Goal: Book appointment/travel/reservation

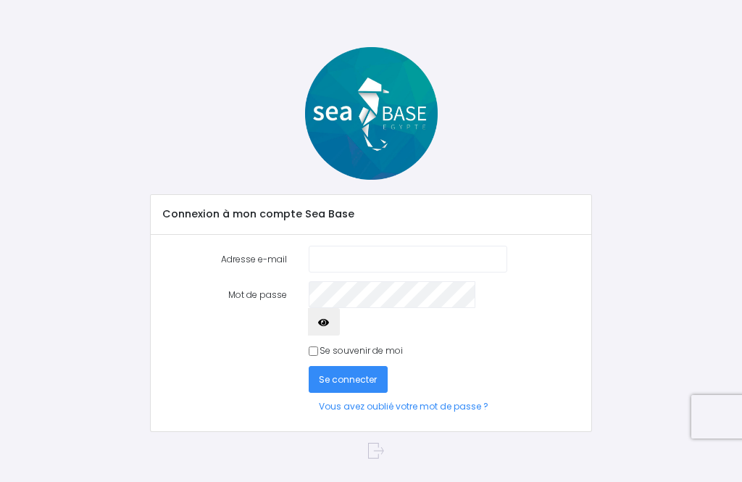
click at [398, 246] on input "Adresse e-mail" at bounding box center [408, 259] width 199 height 27
type input "[EMAIL_ADDRESS][DOMAIN_NAME]"
click at [347, 366] on button "Se connecter" at bounding box center [349, 379] width 80 height 27
click at [372, 373] on span "Se connecter" at bounding box center [348, 379] width 58 height 12
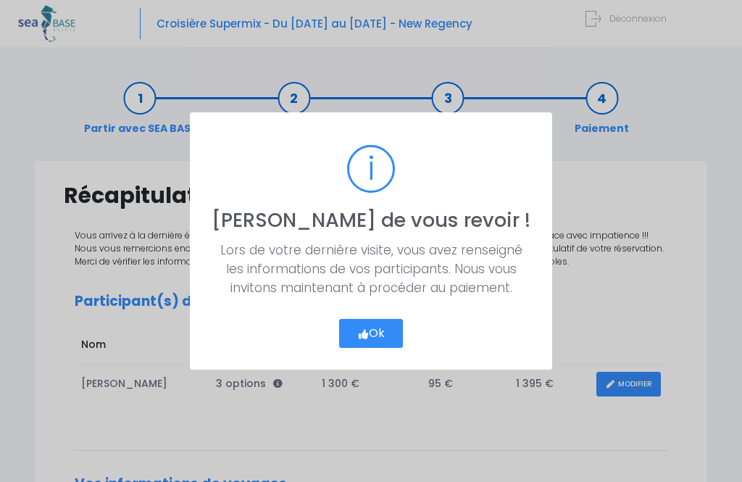
click at [385, 335] on button "Ok" at bounding box center [371, 333] width 65 height 29
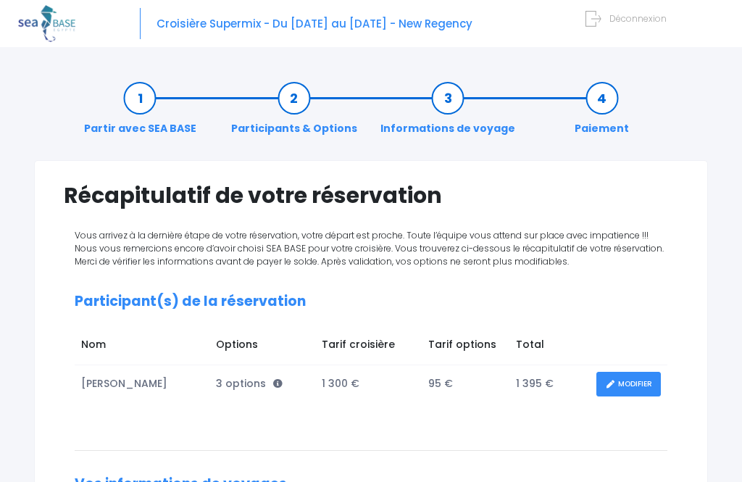
click at [132, 96] on link "Partir avec SEA BASE" at bounding box center [140, 114] width 127 height 46
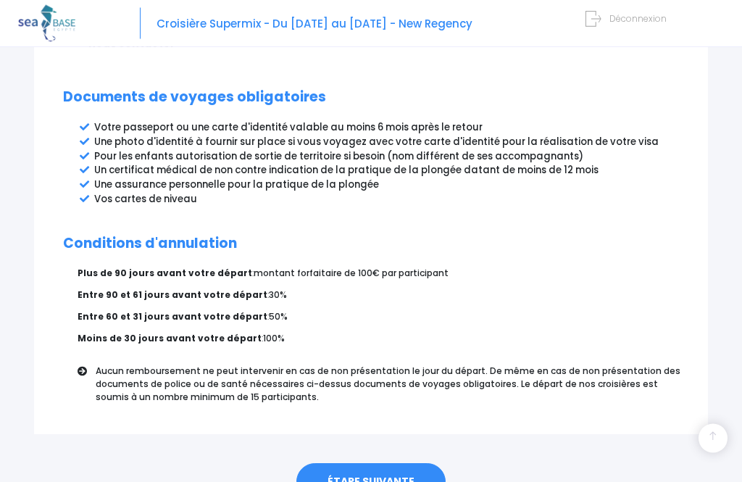
scroll to position [810, 0]
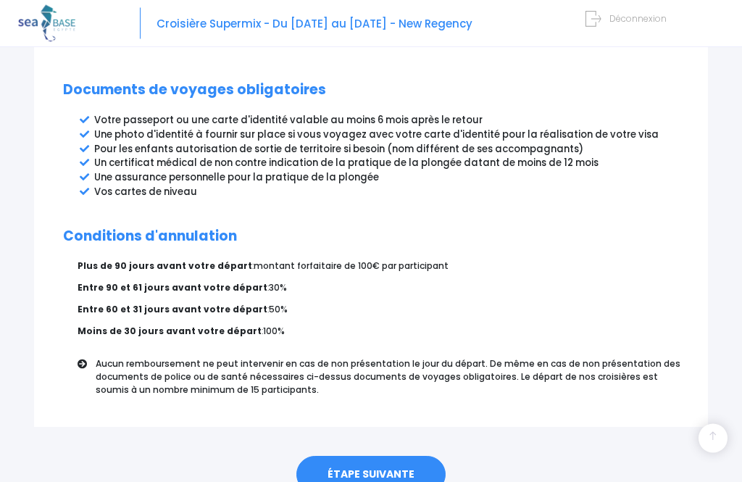
click at [400, 457] on link "ÉTAPE SUIVANTE" at bounding box center [371, 476] width 149 height 38
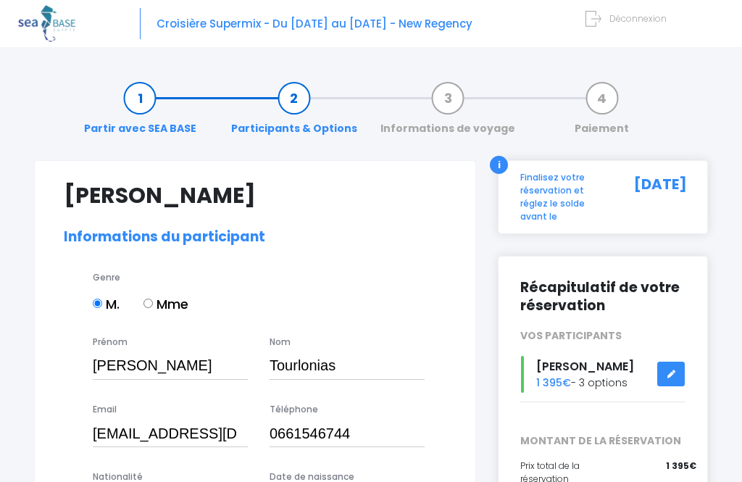
select select "N2"
select select "L"
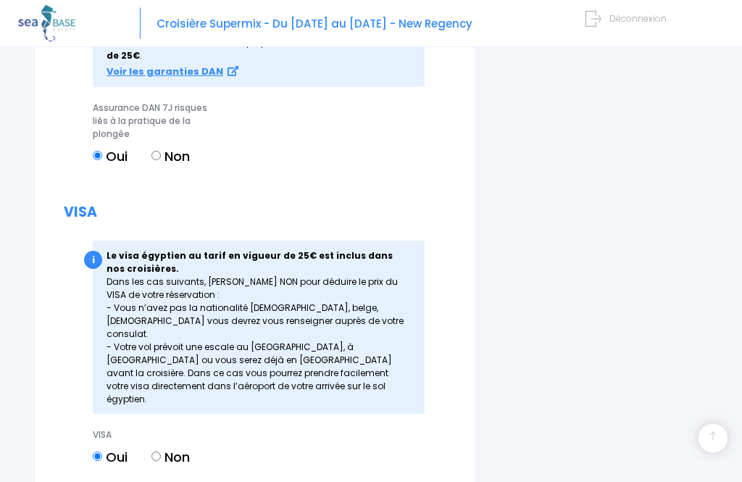
scroll to position [1695, 0]
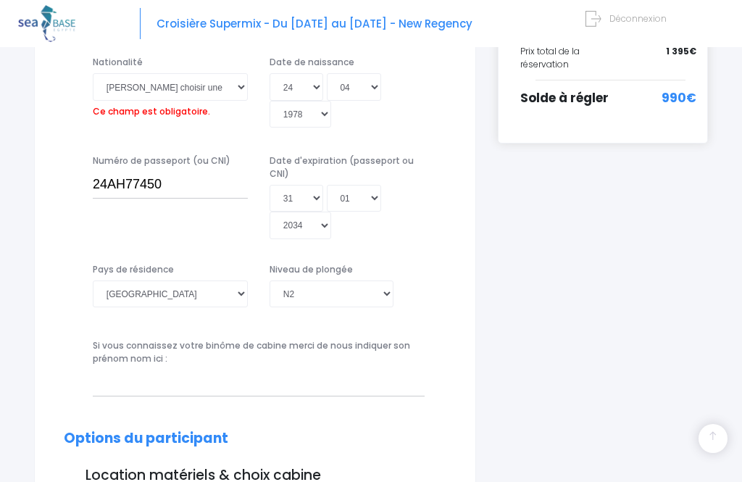
scroll to position [343, 0]
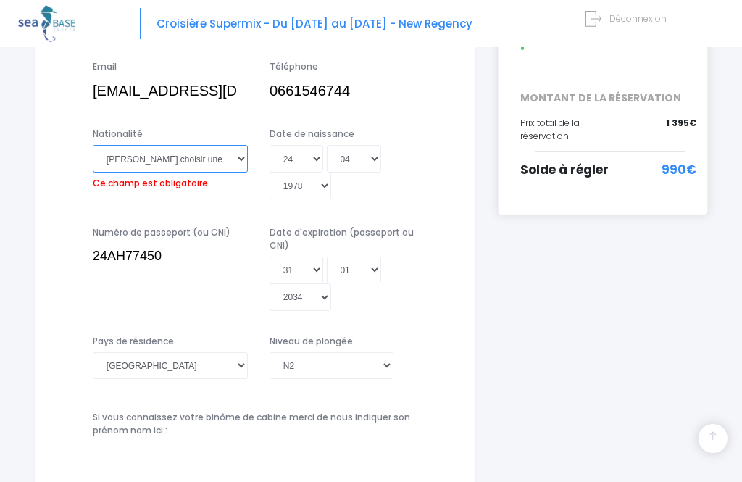
click at [134, 160] on select "Veuillez choisir une nationalité Afghane Albanaise Algerienne Allemande America…" at bounding box center [170, 158] width 155 height 27
click at [141, 165] on select "Veuillez choisir une nationalité Afghane Albanaise Algerienne Allemande America…" at bounding box center [170, 158] width 155 height 27
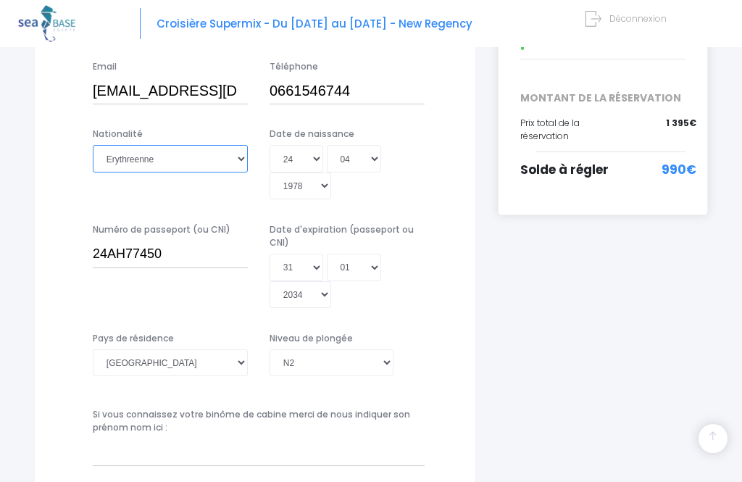
click at [119, 150] on select "Veuillez choisir une nationalité Afghane Albanaise Algerienne Allemande America…" at bounding box center [170, 158] width 155 height 27
select select "Française"
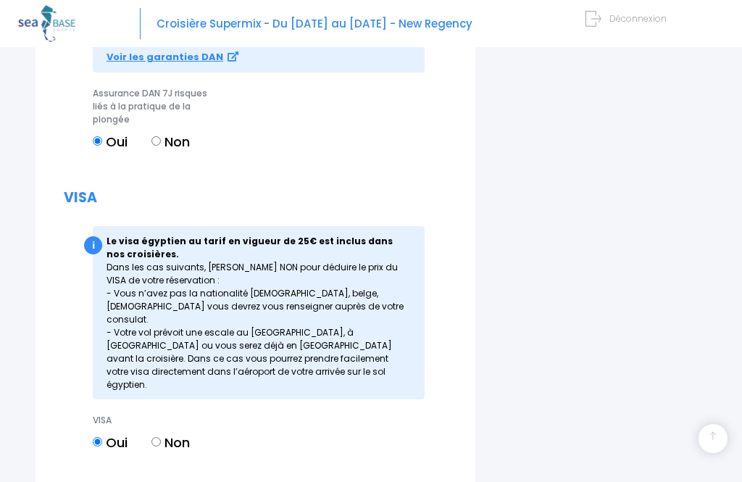
scroll to position [1697, 0]
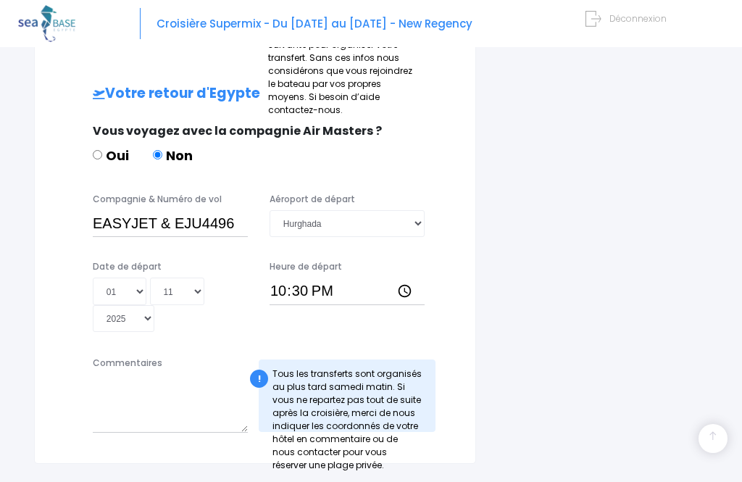
scroll to position [678, 0]
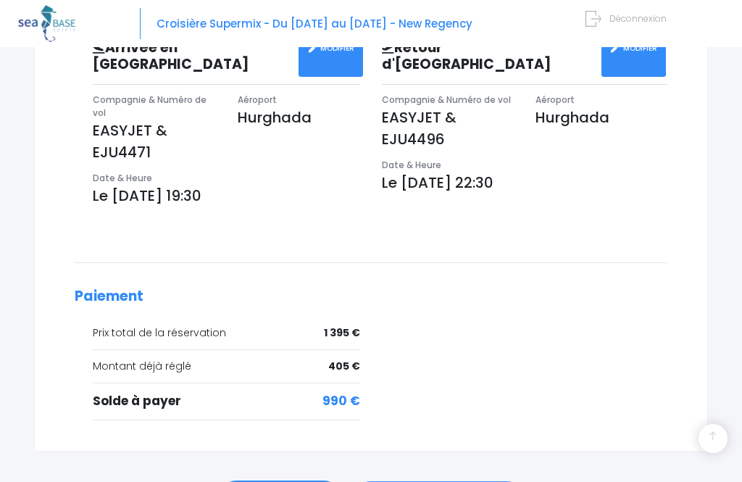
scroll to position [506, 0]
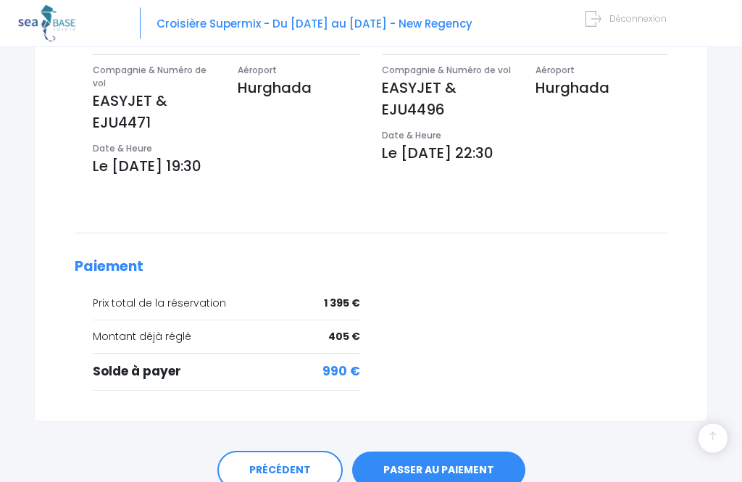
click at [474, 452] on link "PASSER AU PAIEMENT" at bounding box center [438, 471] width 173 height 38
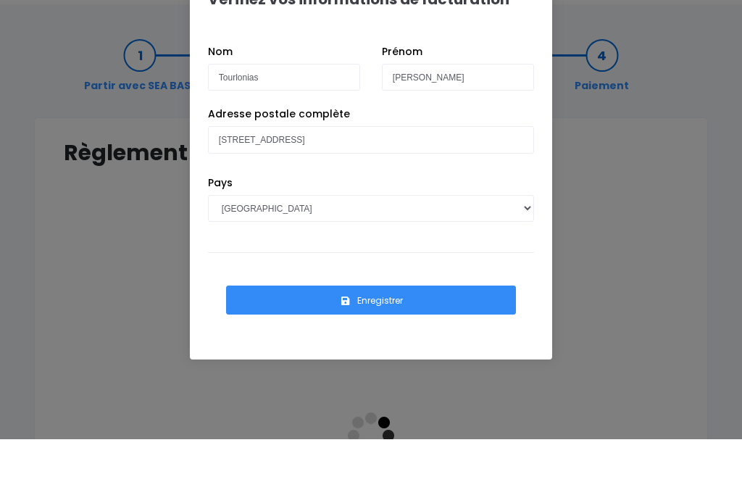
scroll to position [44, 0]
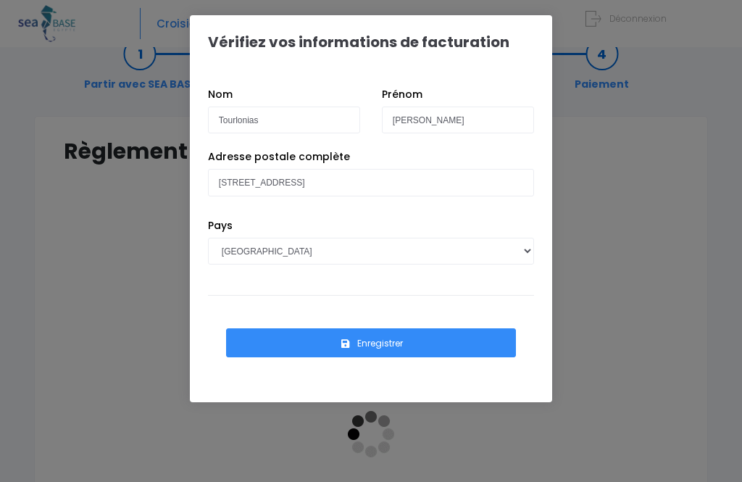
click at [435, 349] on button "Enregistrer" at bounding box center [371, 342] width 290 height 29
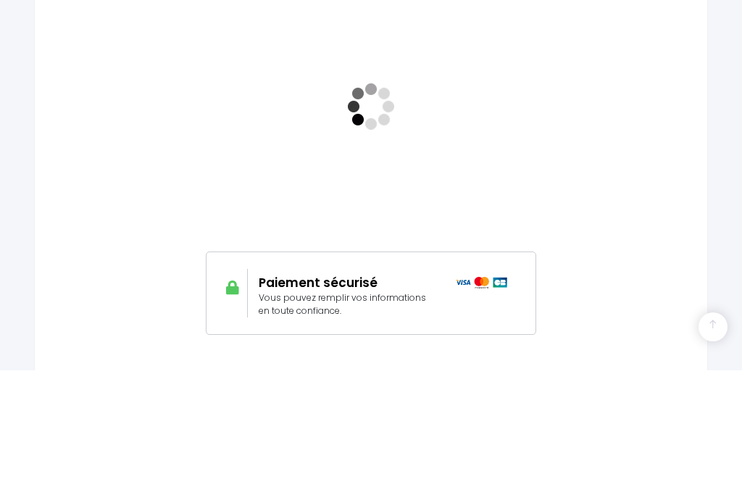
scroll to position [346, 0]
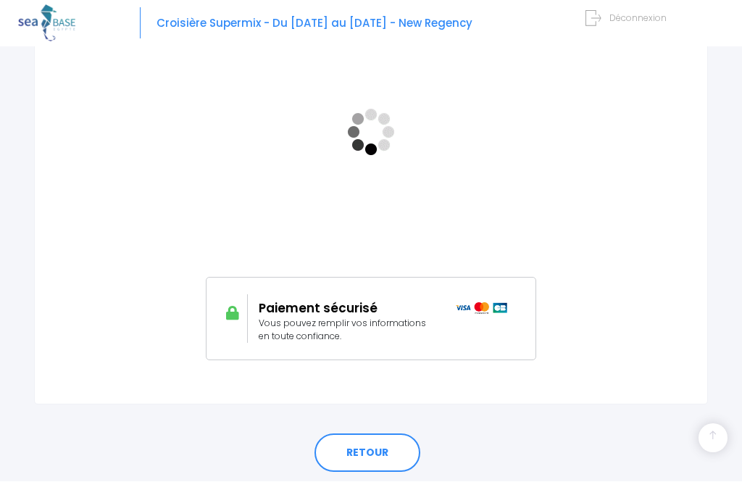
click at [392, 450] on link "RETOUR" at bounding box center [368, 453] width 106 height 39
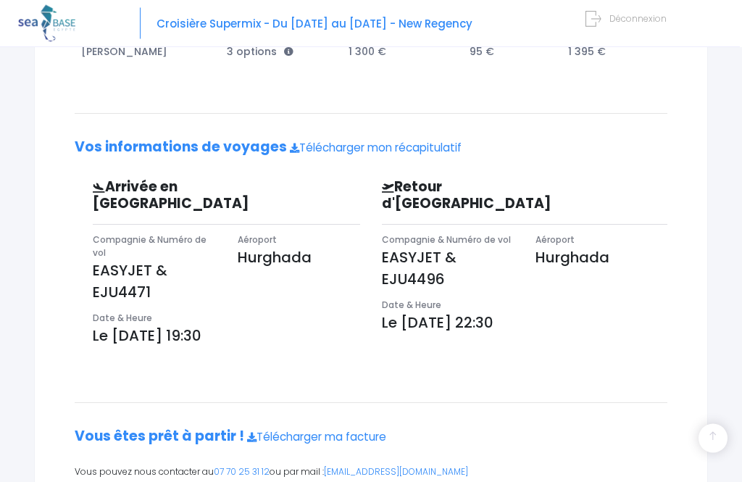
scroll to position [328, 0]
